Goal: Answer question/provide support

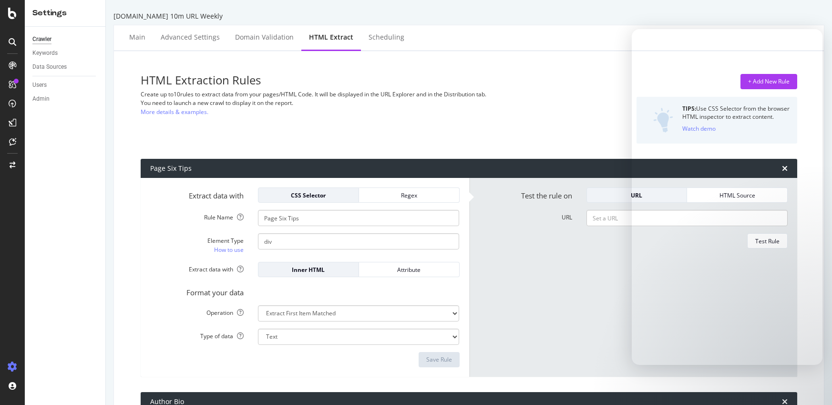
select select "exist"
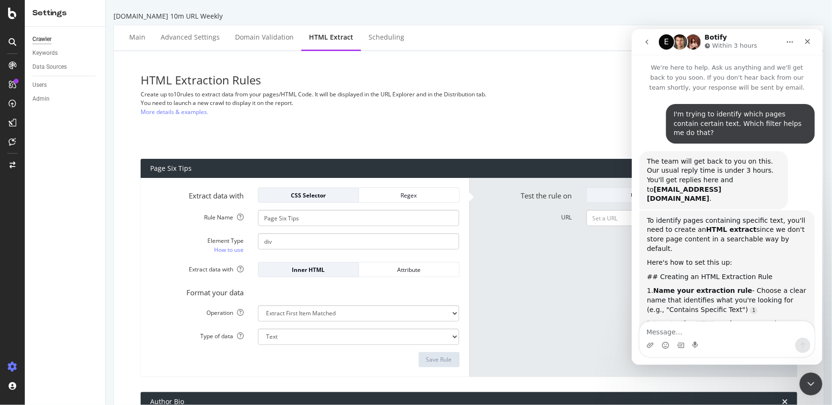
click at [697, 337] on div "Intercom messenger" at bounding box center [696, 344] width 8 height 15
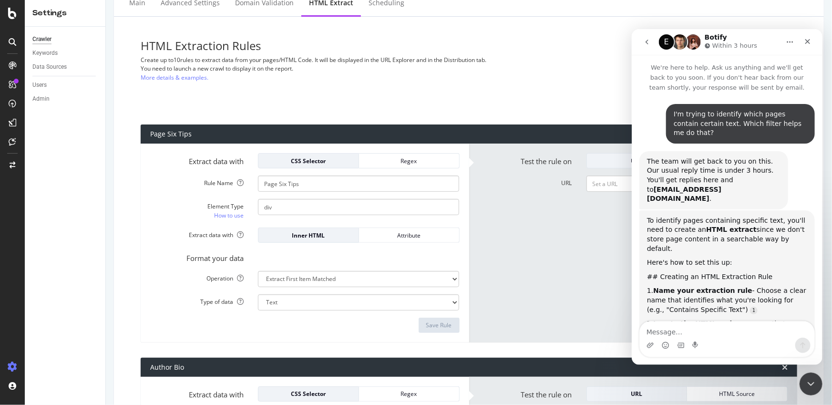
click at [697, 337] on div "Intercom messenger" at bounding box center [696, 344] width 8 height 15
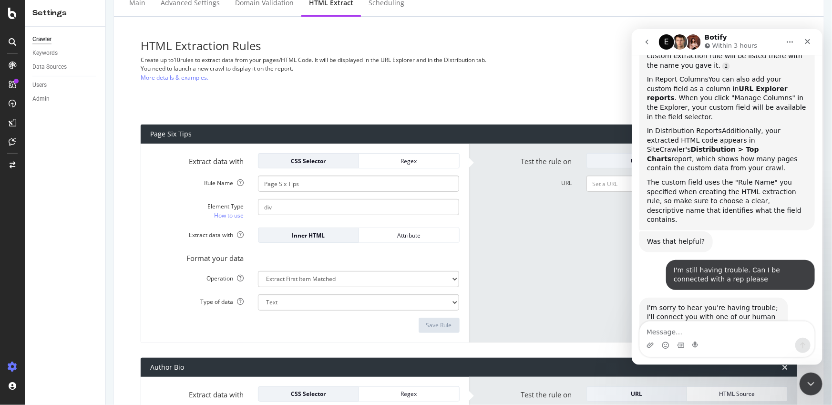
scroll to position [577, 0]
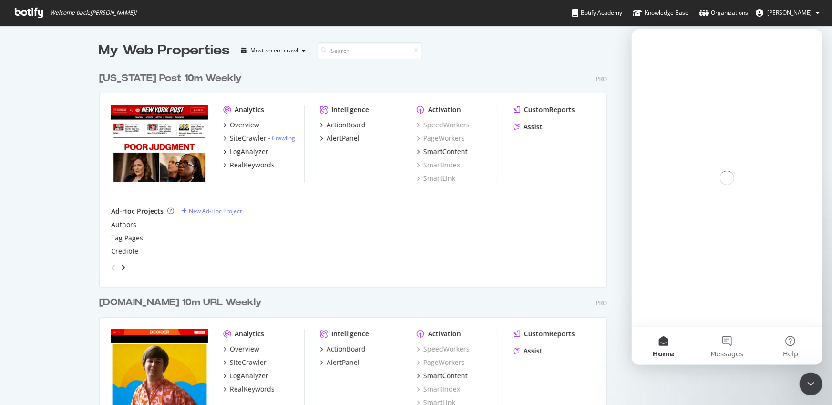
scroll to position [1135, 509]
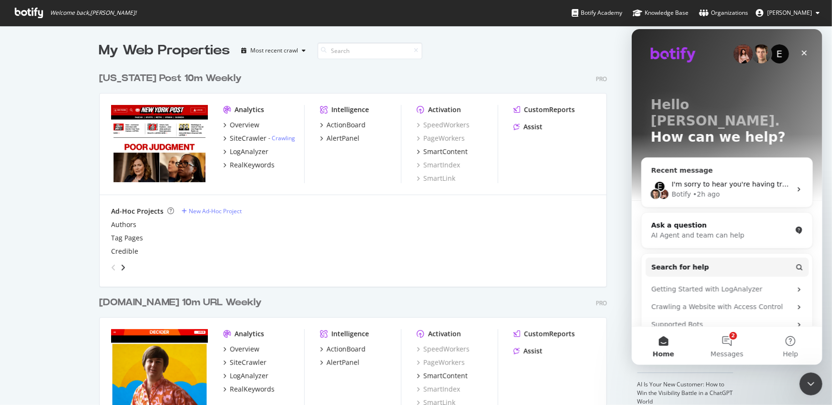
click at [740, 171] on div "E I'm sorry to hear you're having trouble; I'll connect you with one of our hum…" at bounding box center [726, 188] width 171 height 35
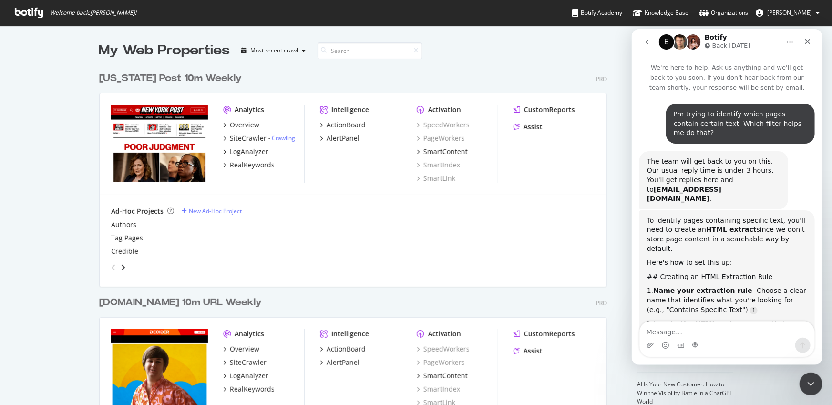
scroll to position [577, 0]
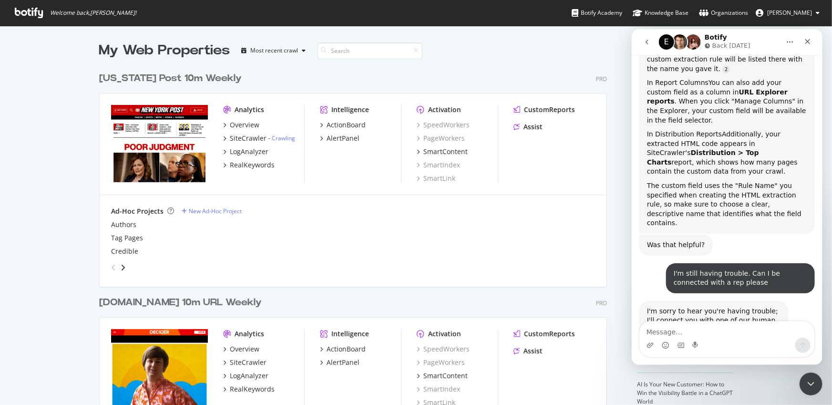
drag, startPoint x: 725, startPoint y: 235, endPoint x: 724, endPoint y: 242, distance: 7.7
click at [732, 336] on textarea "Message…" at bounding box center [726, 329] width 175 height 16
